Goal: Find specific page/section: Find specific page/section

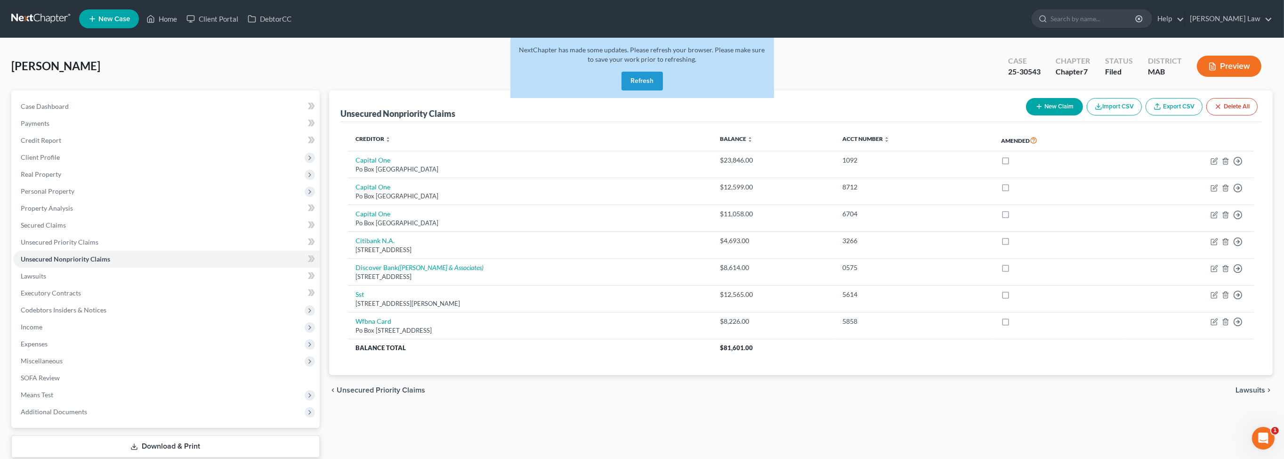
click at [632, 90] on button "Refresh" at bounding box center [642, 81] width 41 height 19
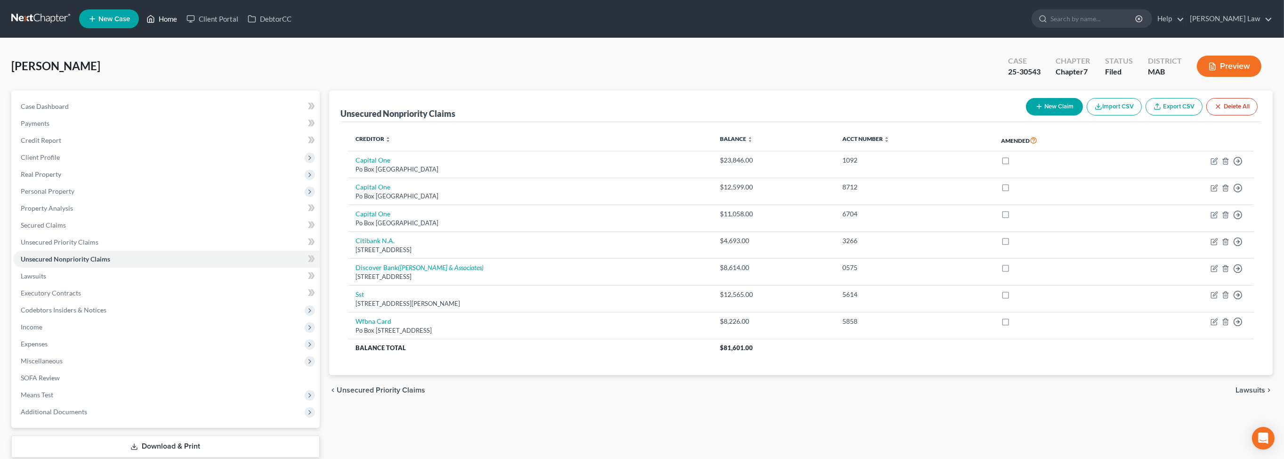
click at [182, 22] on link "Home" at bounding box center [162, 18] width 40 height 17
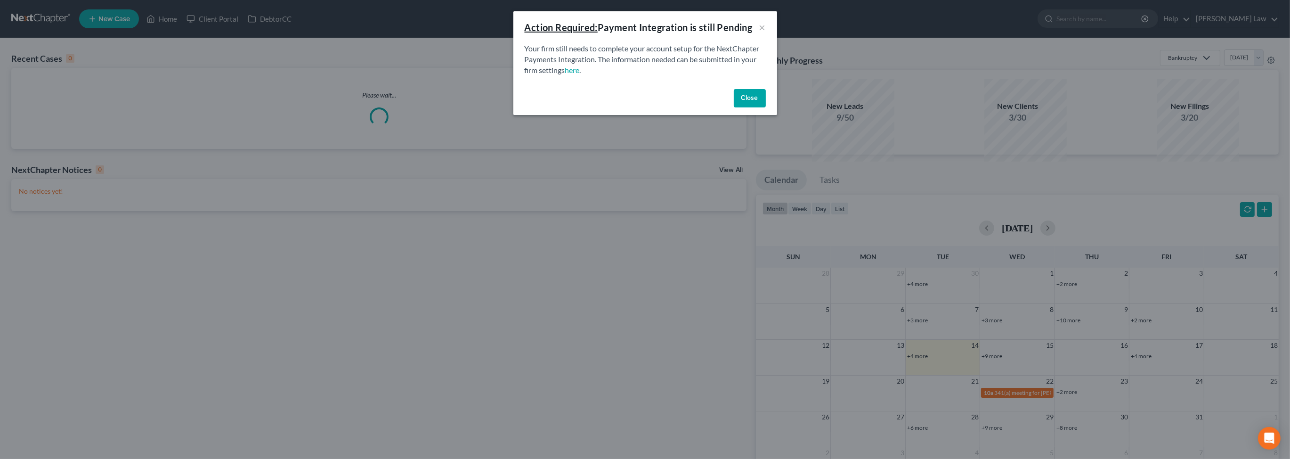
click at [766, 108] on button "Close" at bounding box center [750, 98] width 32 height 19
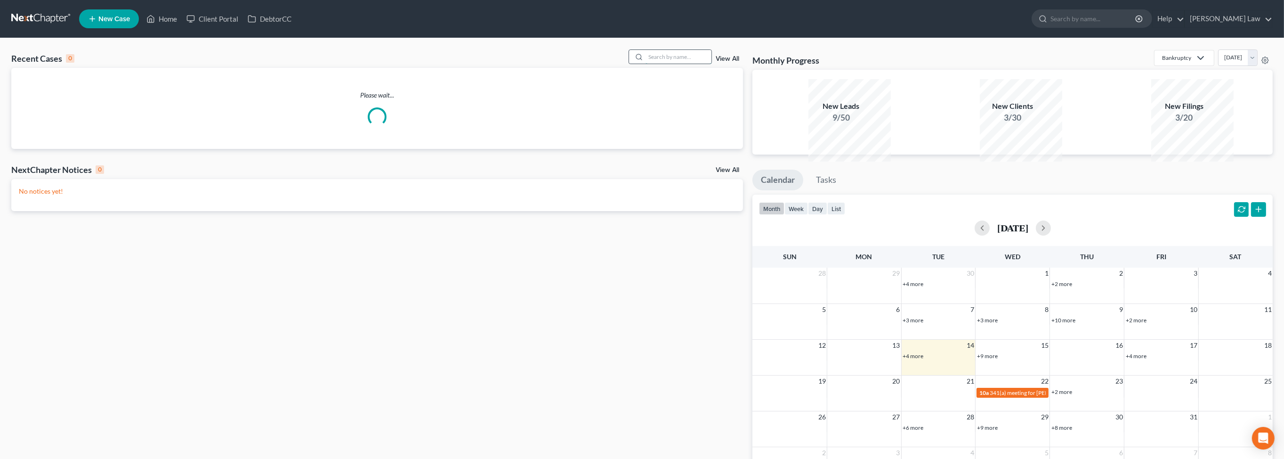
click at [664, 64] on input "search" at bounding box center [679, 57] width 66 height 14
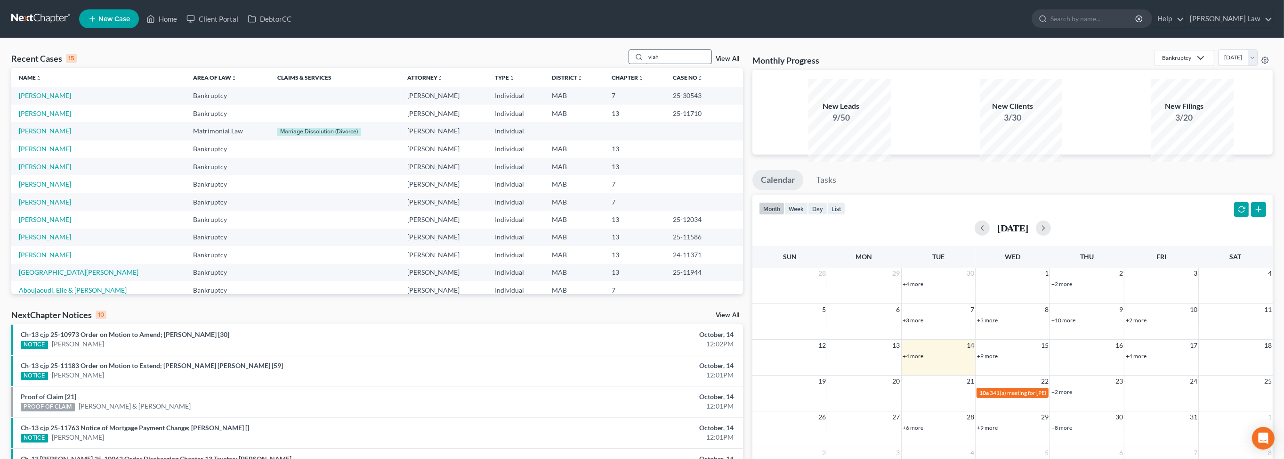
type input "vlah"
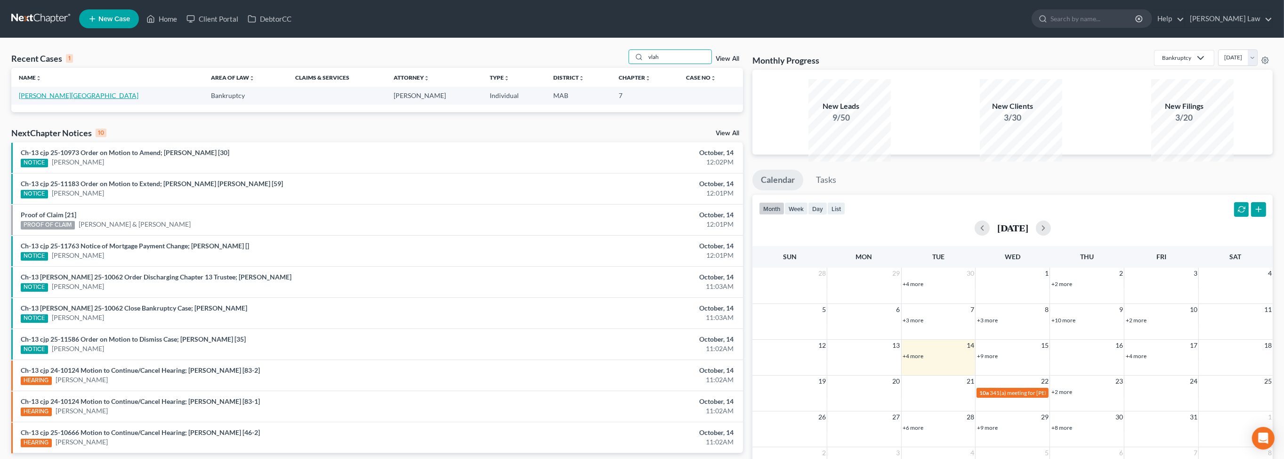
click at [49, 99] on link "[PERSON_NAME][GEOGRAPHIC_DATA]" at bounding box center [79, 95] width 120 height 8
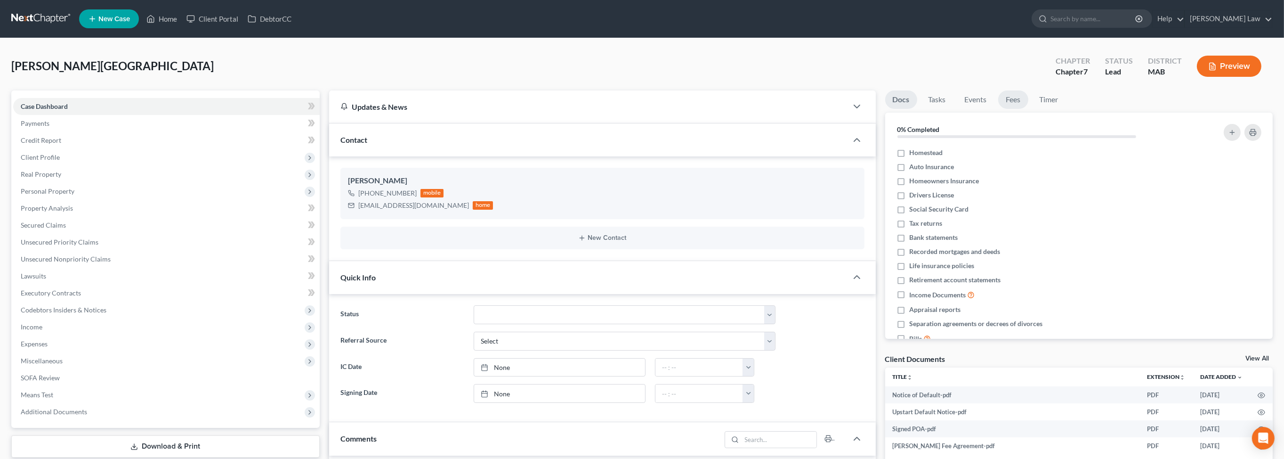
click at [1028, 109] on link "Fees" at bounding box center [1013, 99] width 30 height 18
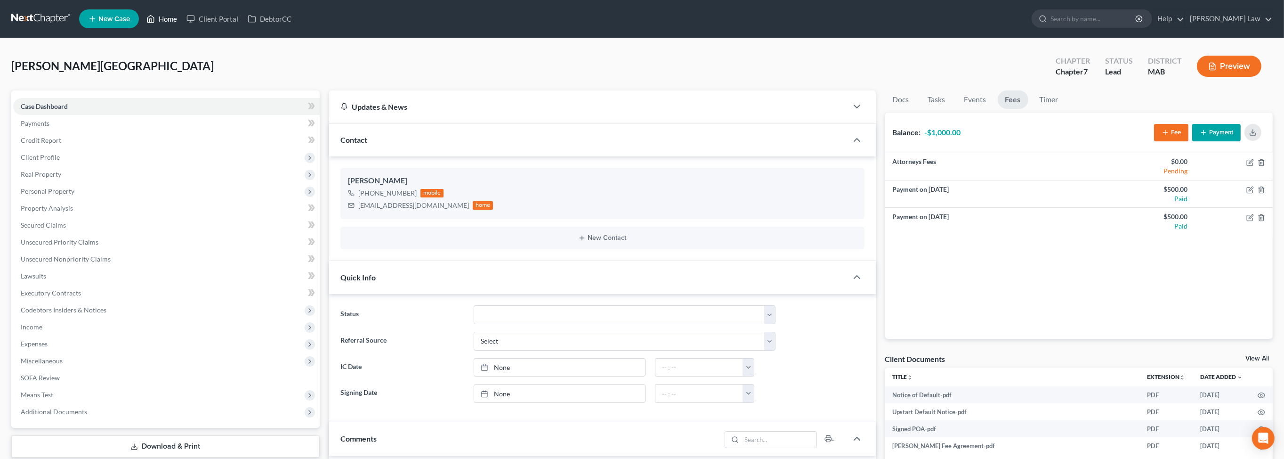
click at [182, 26] on link "Home" at bounding box center [162, 18] width 40 height 17
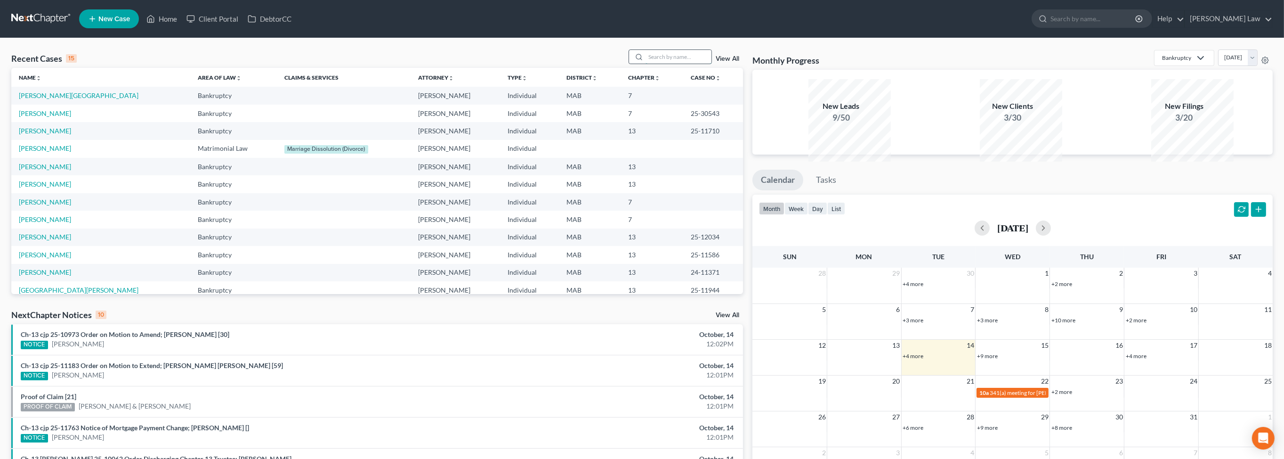
click at [649, 64] on input "search" at bounding box center [679, 57] width 66 height 14
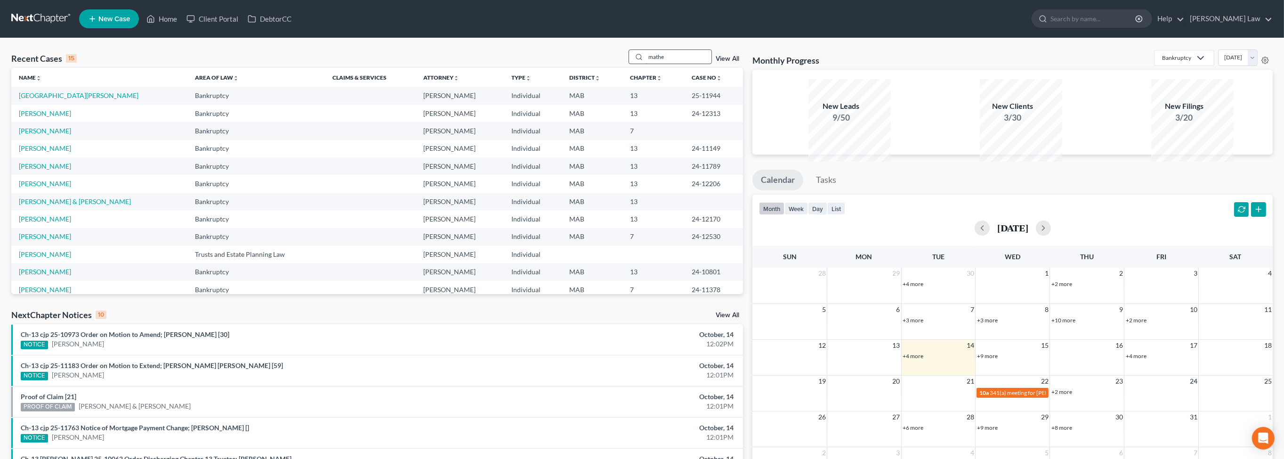
type input "mathe"
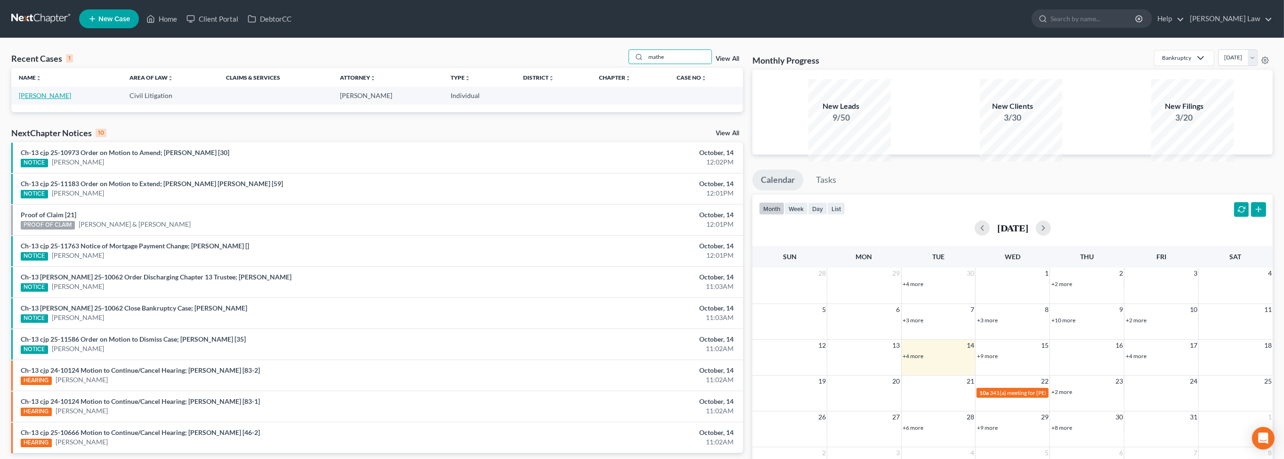
click at [65, 99] on link "[PERSON_NAME]" at bounding box center [45, 95] width 52 height 8
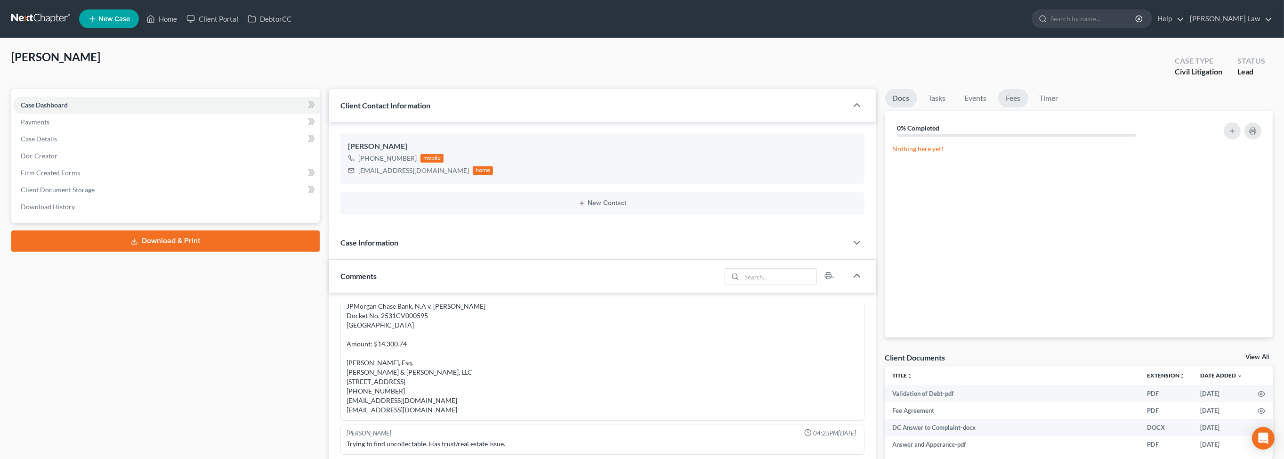
click at [1028, 107] on link "Fees" at bounding box center [1013, 98] width 30 height 18
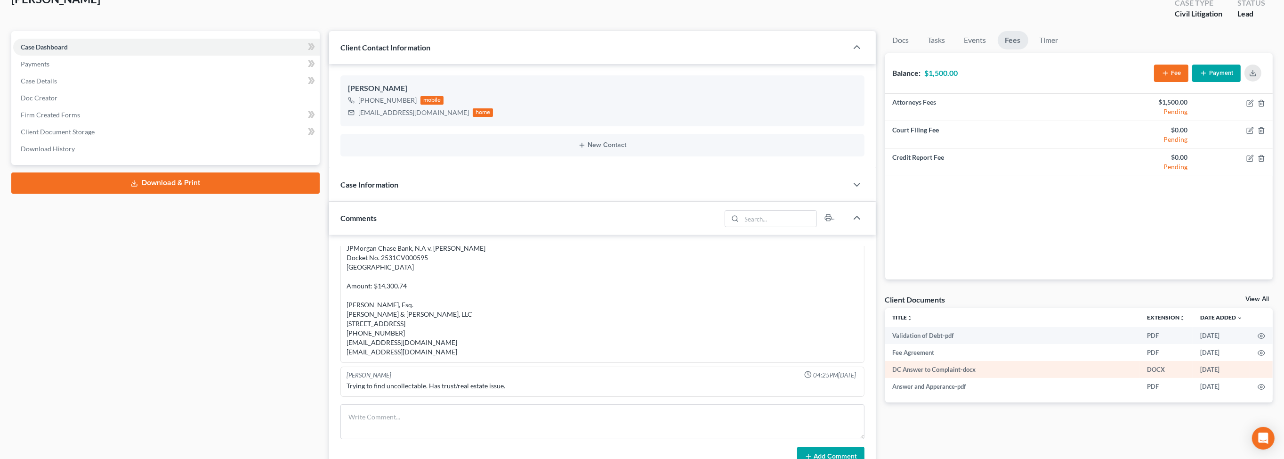
scroll to position [160, 0]
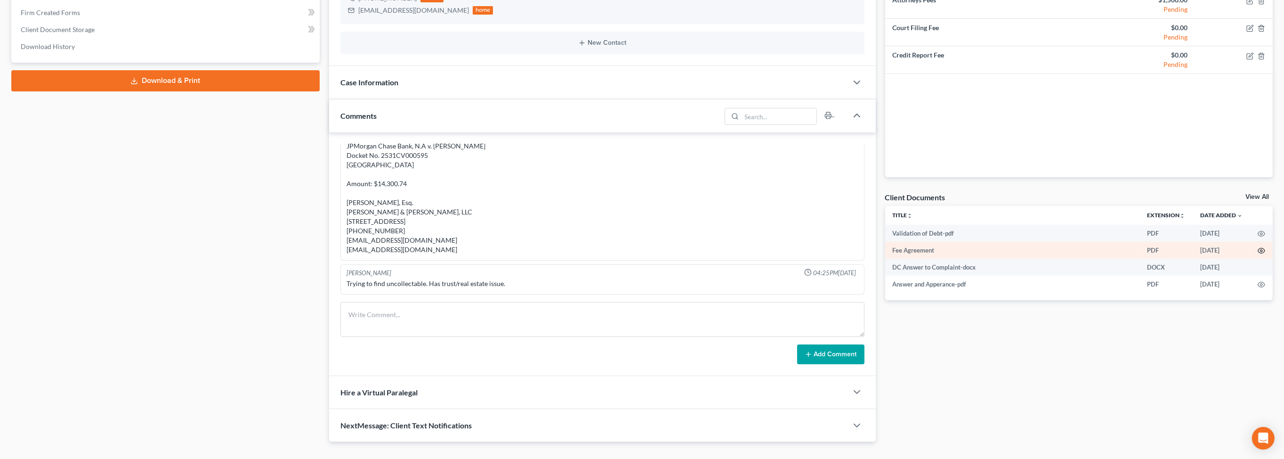
click at [1258, 254] on icon "button" at bounding box center [1262, 251] width 8 height 8
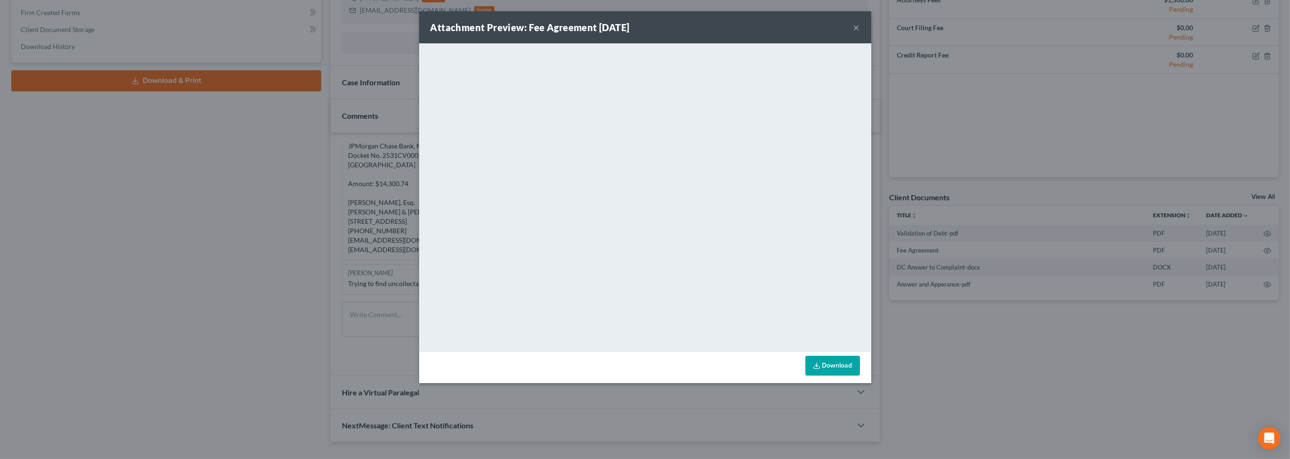
click at [860, 32] on button "×" at bounding box center [856, 27] width 7 height 11
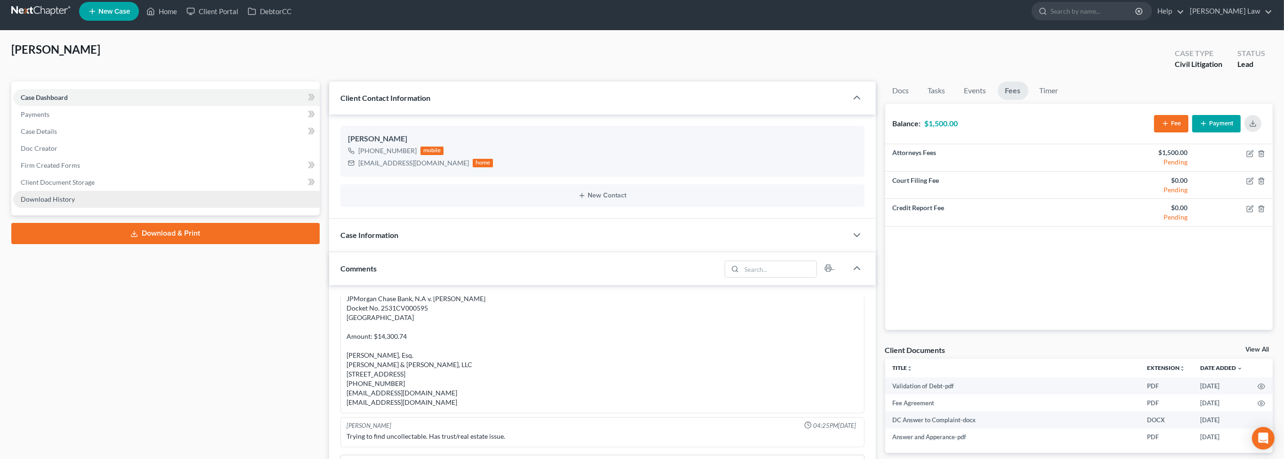
scroll to position [0, 0]
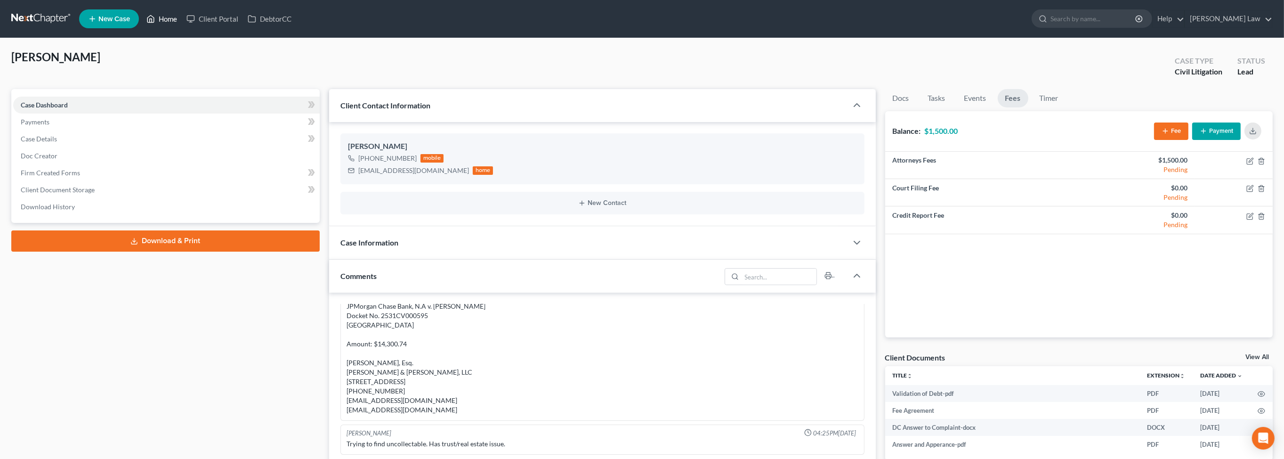
click at [182, 25] on link "Home" at bounding box center [162, 18] width 40 height 17
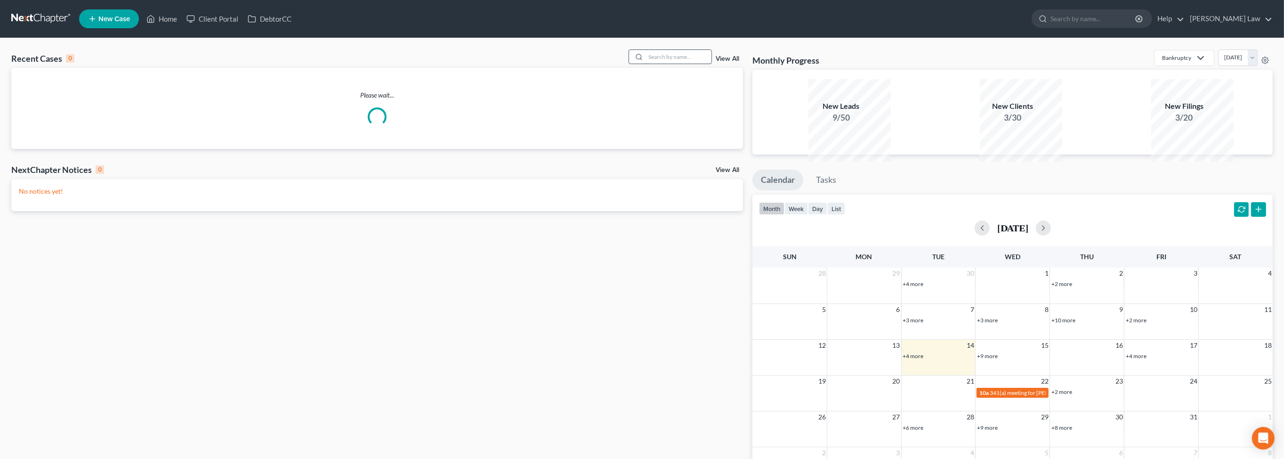
click at [669, 64] on input "search" at bounding box center [679, 57] width 66 height 14
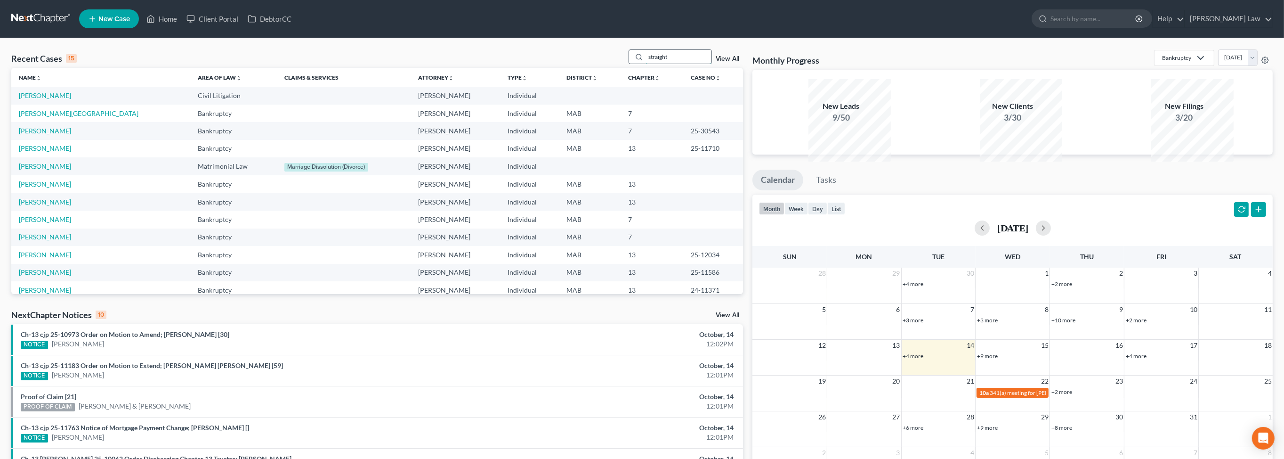
type input "straight"
